Goal: Book appointment/travel/reservation

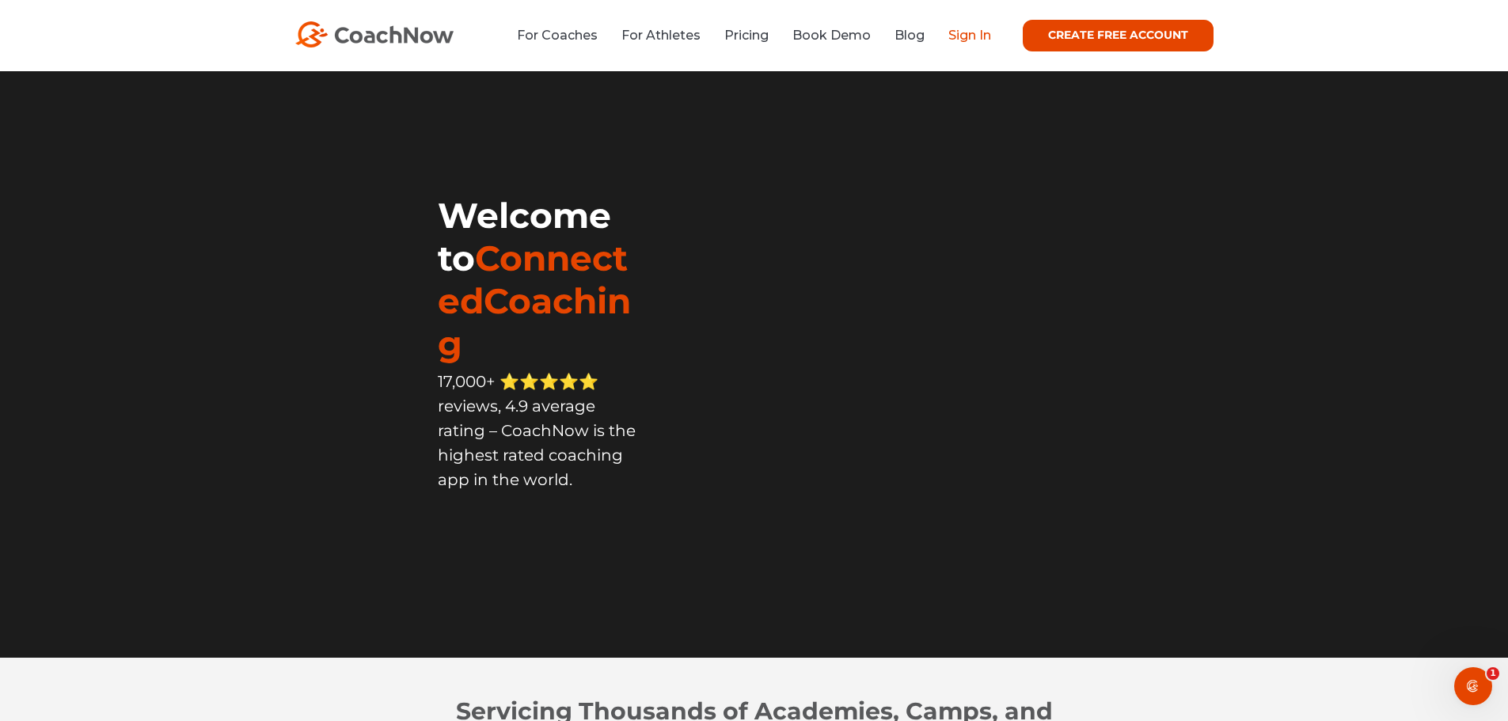
click at [966, 43] on link "Sign In" at bounding box center [969, 35] width 43 height 15
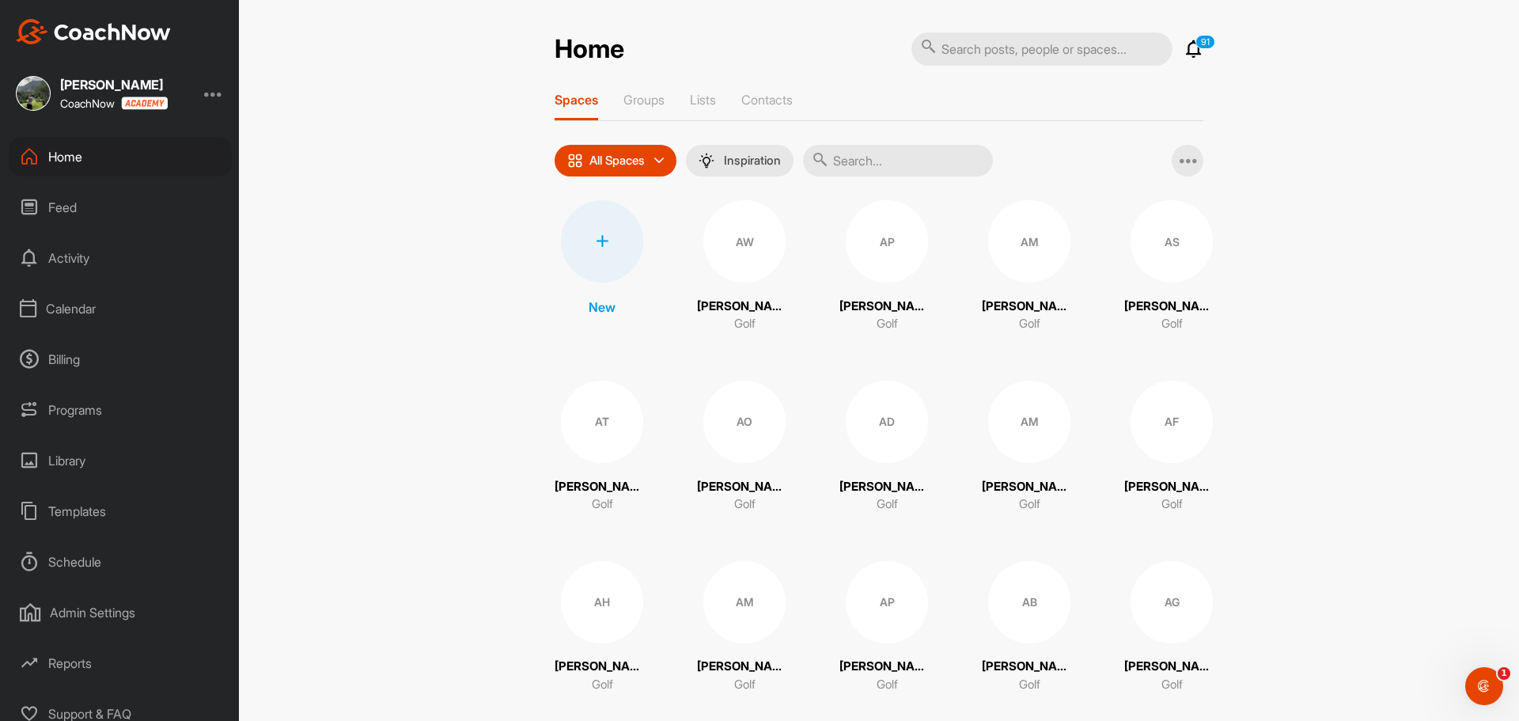
click at [44, 303] on div "Calendar" at bounding box center [120, 309] width 223 height 40
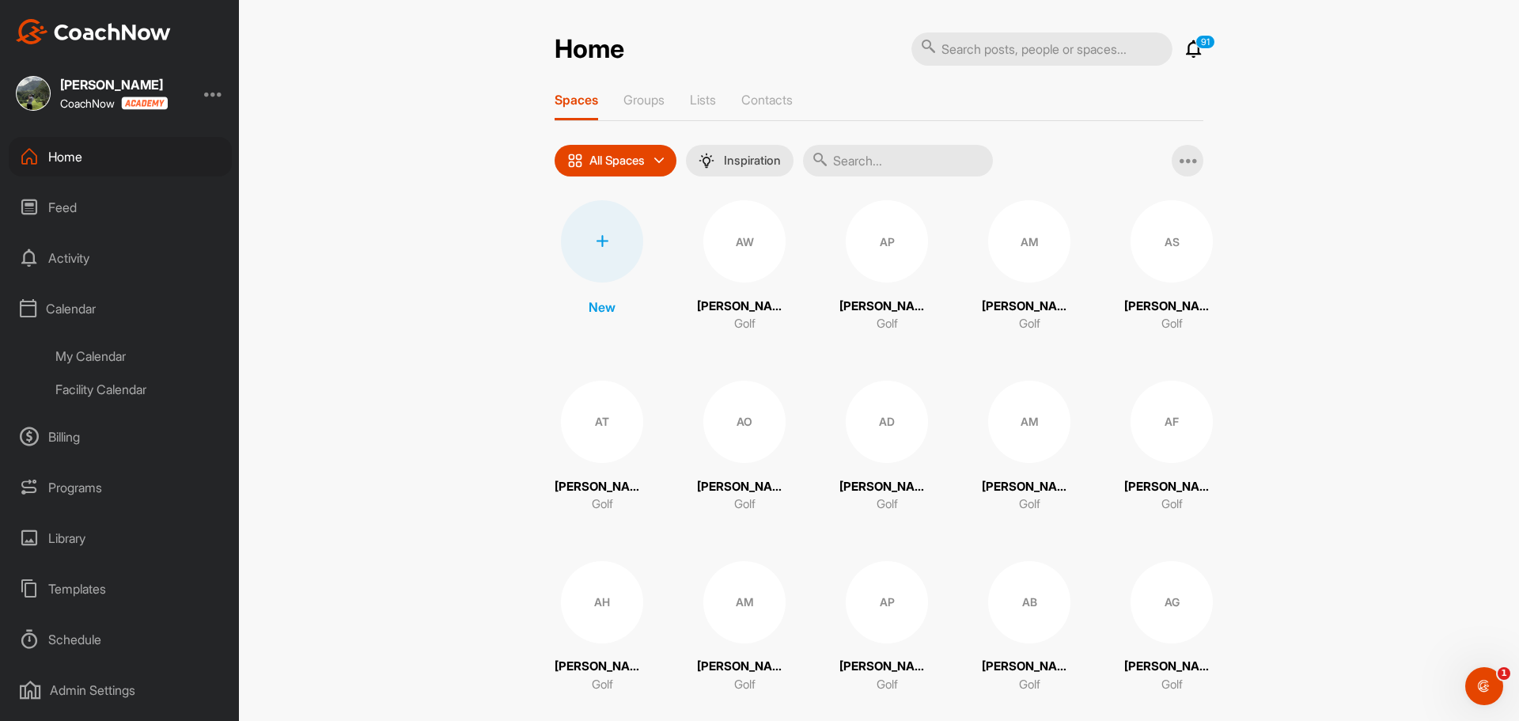
click at [85, 381] on div "Facility Calendar" at bounding box center [138, 389] width 188 height 33
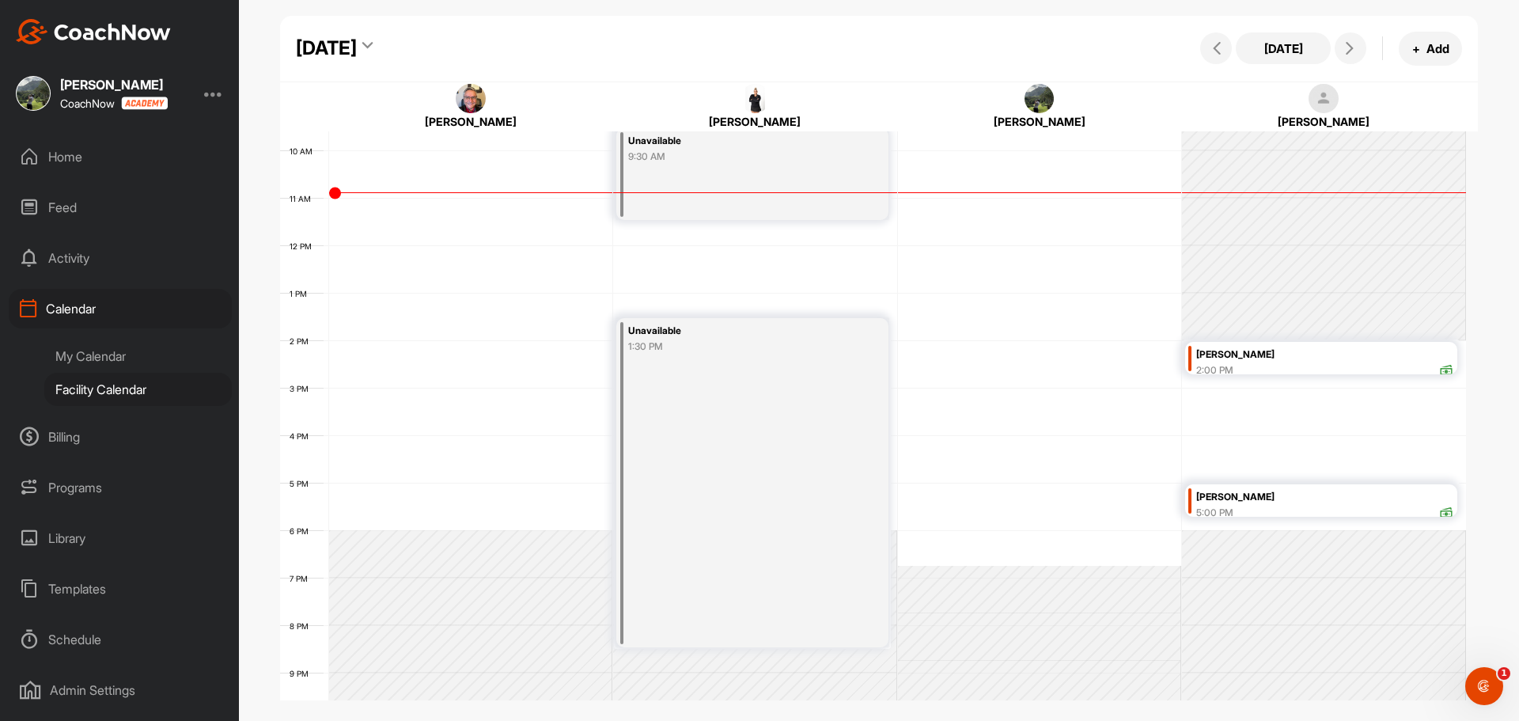
scroll to position [571, 0]
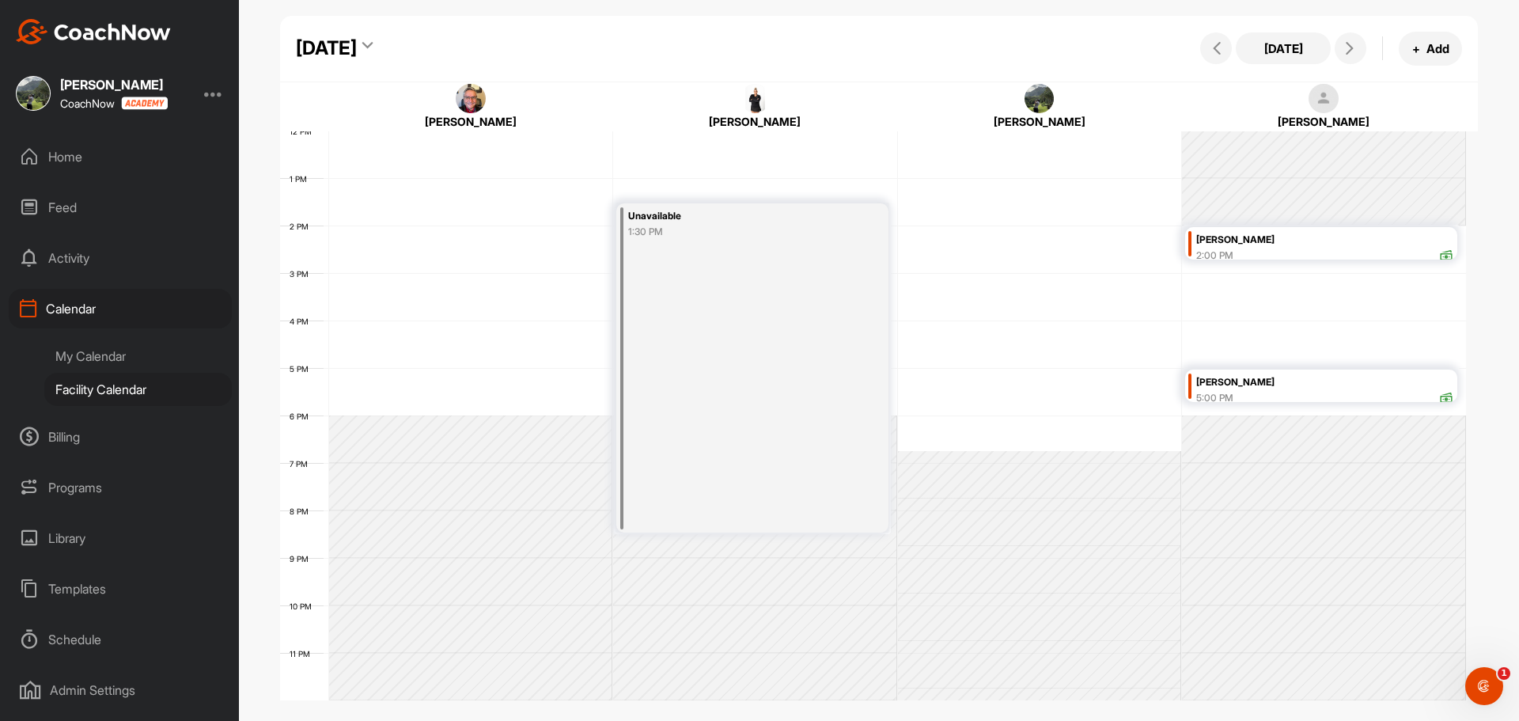
click at [1359, 250] on div "2:00 PM" at bounding box center [1325, 255] width 257 height 14
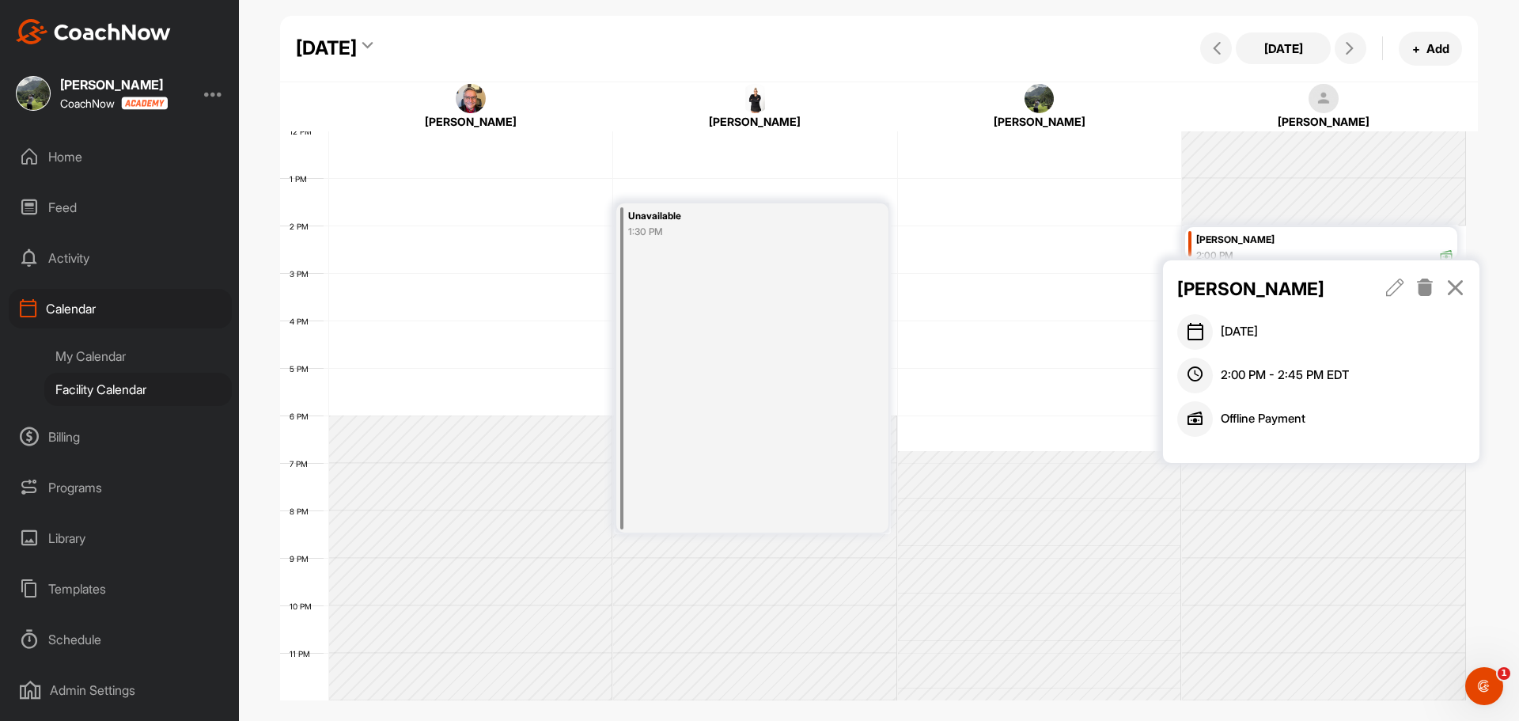
click at [1453, 292] on icon at bounding box center [1456, 287] width 18 height 17
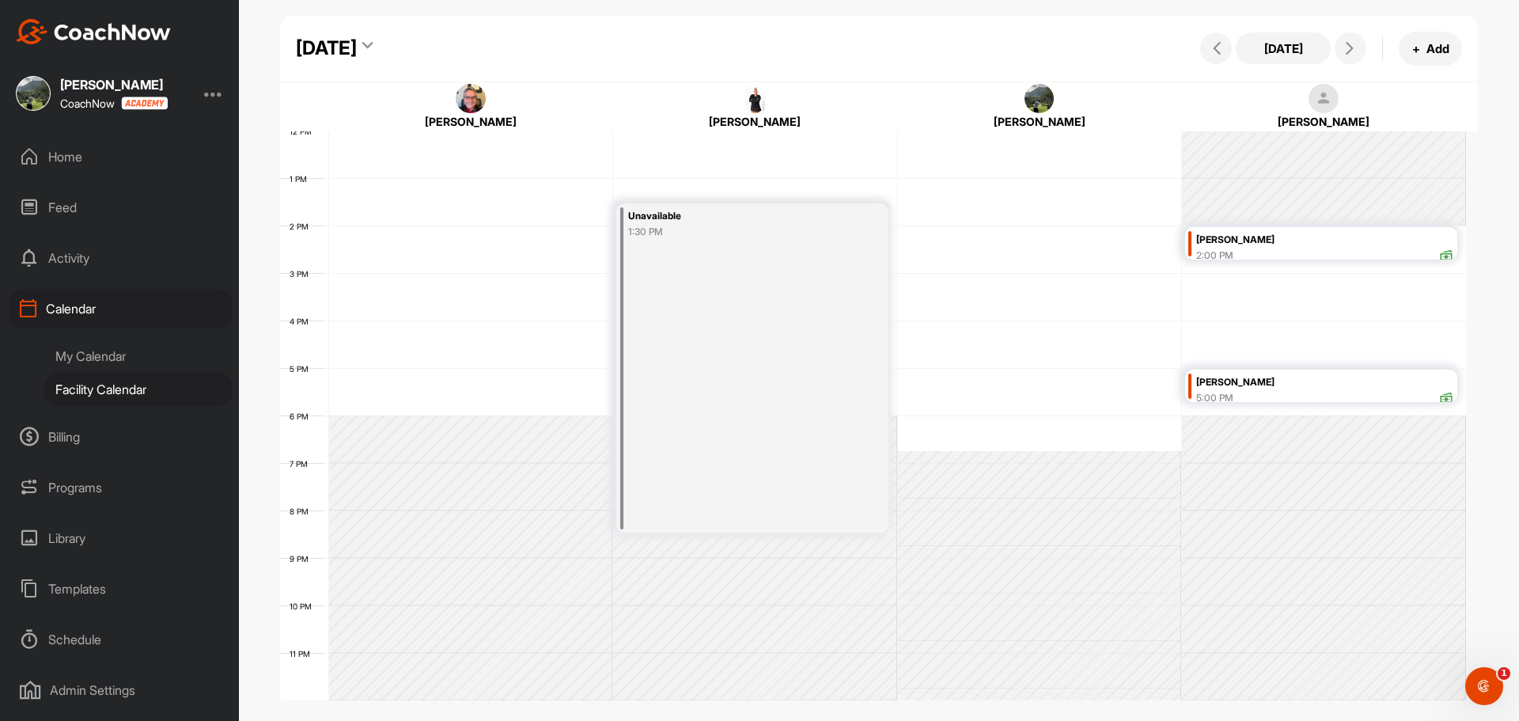
click at [1326, 397] on div "5:00 PM" at bounding box center [1325, 398] width 257 height 14
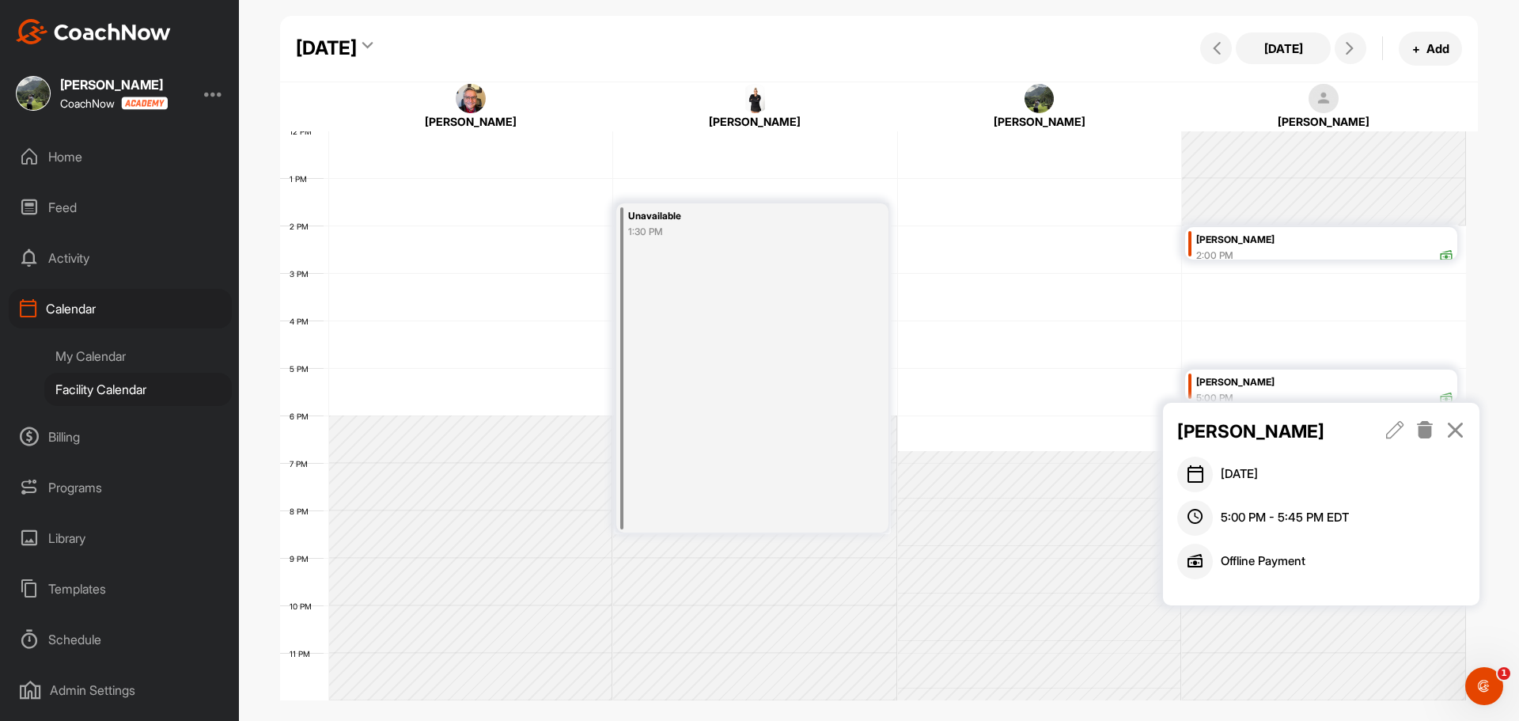
click at [1459, 423] on icon at bounding box center [1456, 429] width 18 height 17
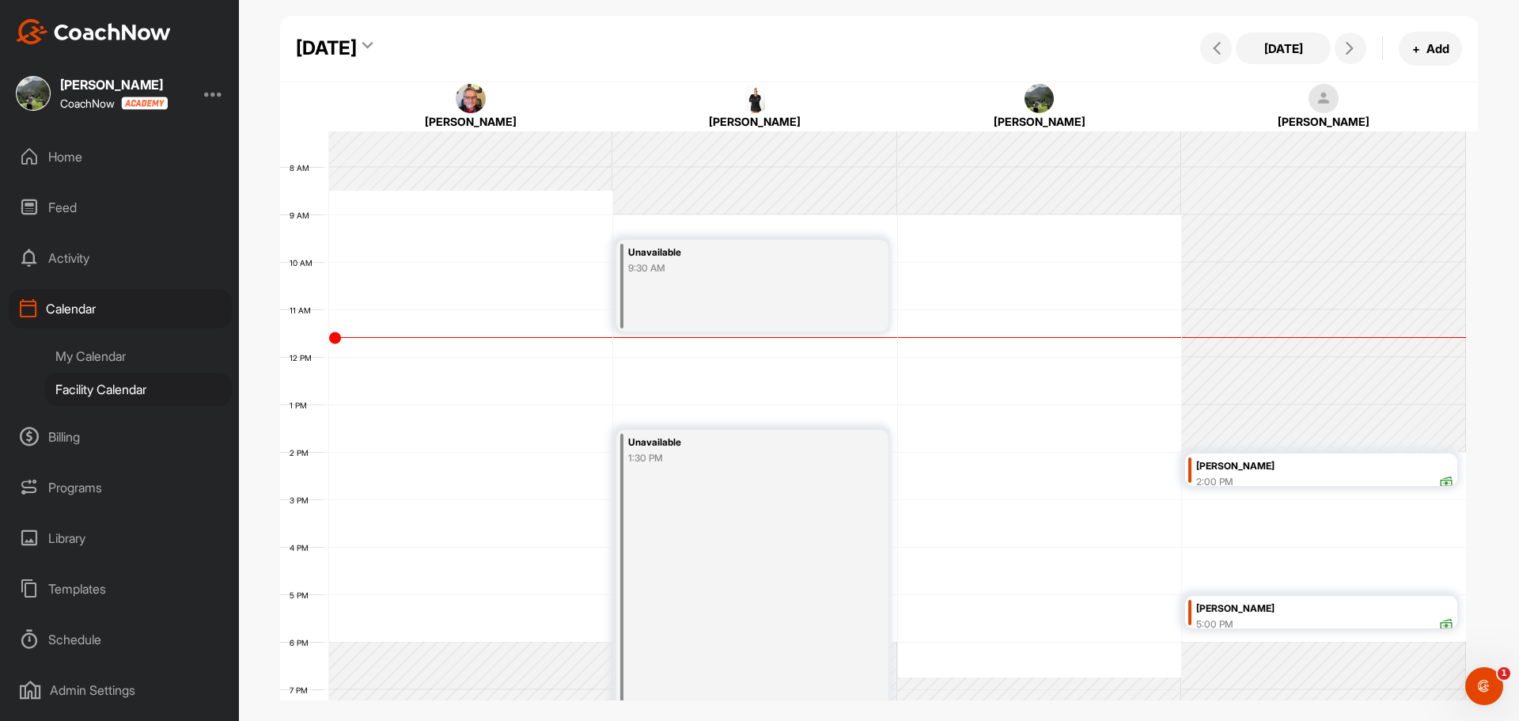
scroll to position [432, 0]
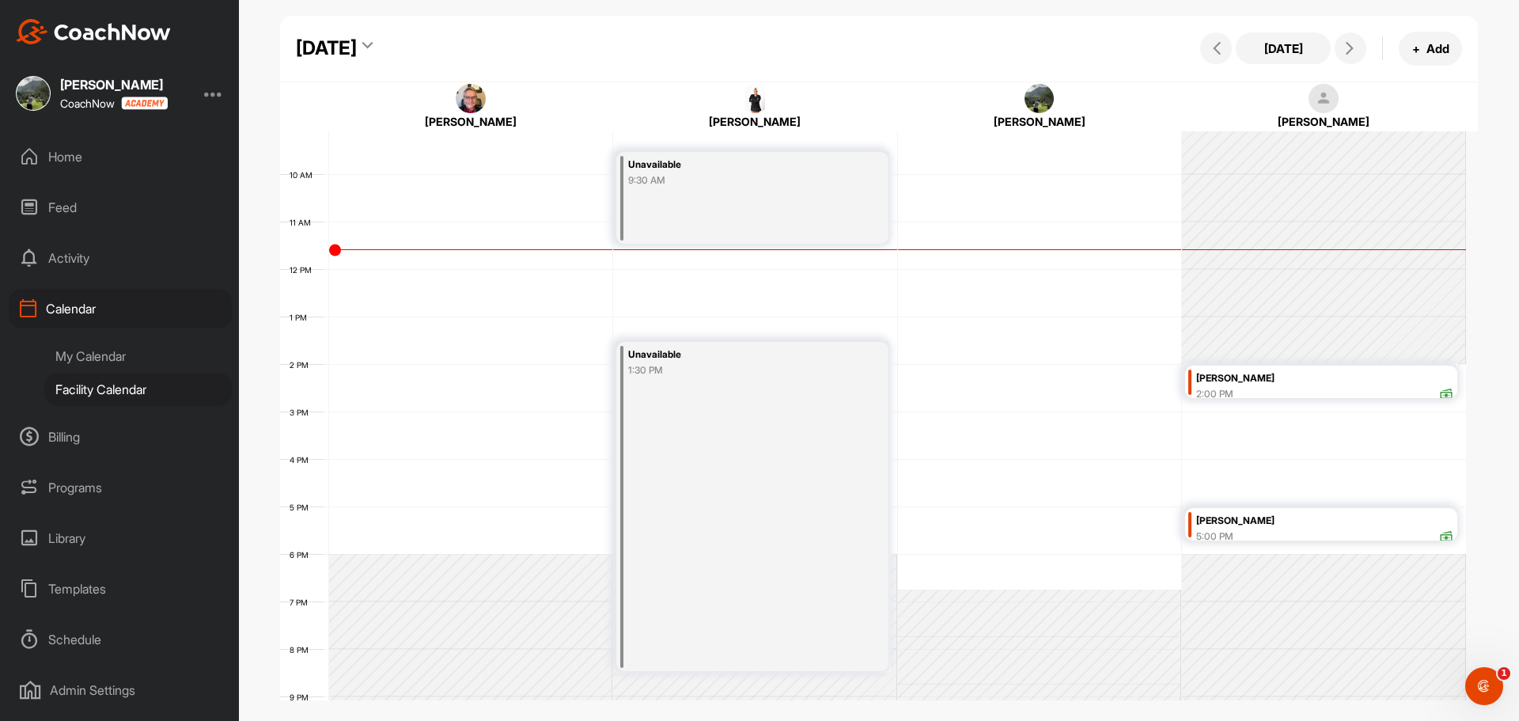
click at [1306, 380] on div "[PERSON_NAME]" at bounding box center [1325, 379] width 257 height 18
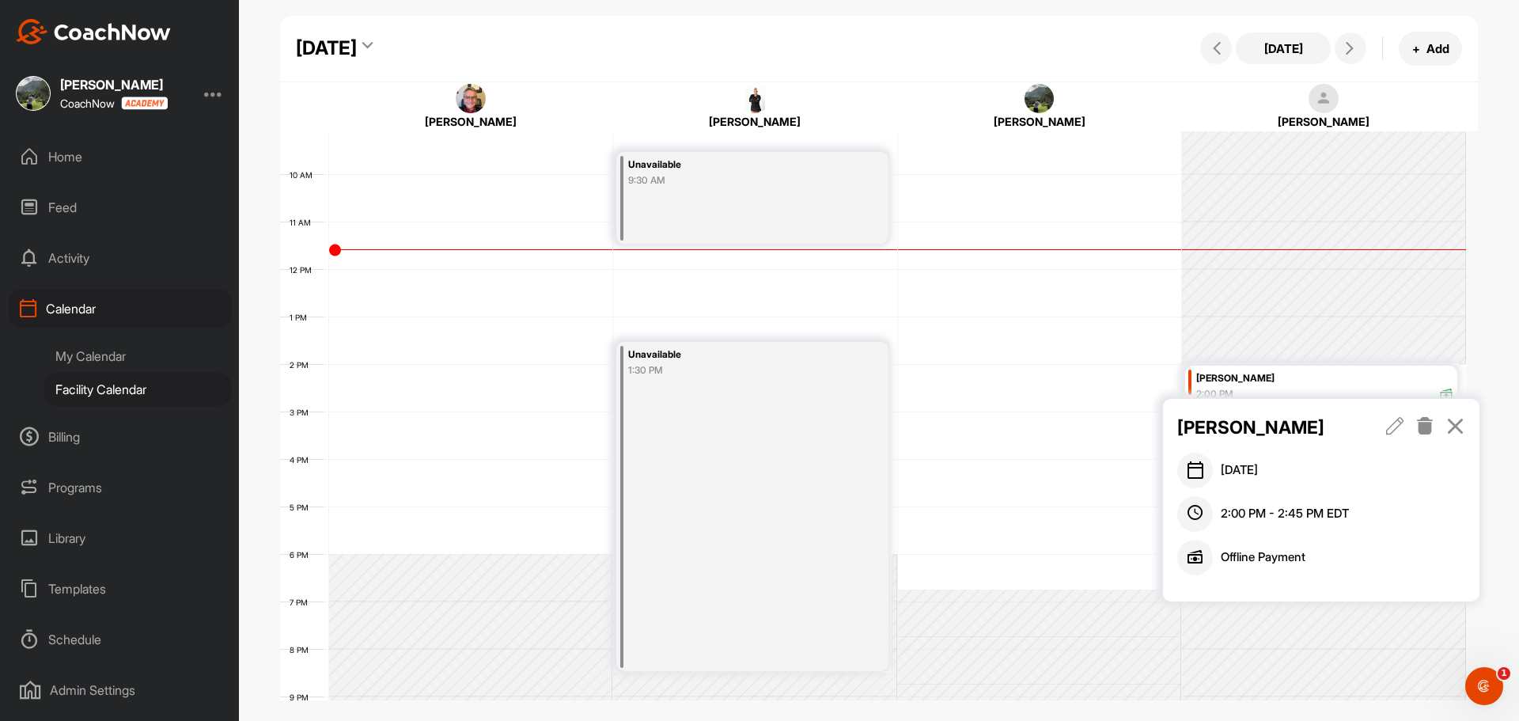
click at [1469, 419] on div "Karen Scully September 26, 2025 2:00 PM - 2:45 PM EDT Offline Payment" at bounding box center [1321, 500] width 317 height 203
click at [1458, 424] on icon at bounding box center [1456, 425] width 18 height 17
